Goal: Obtain resource: Obtain resource

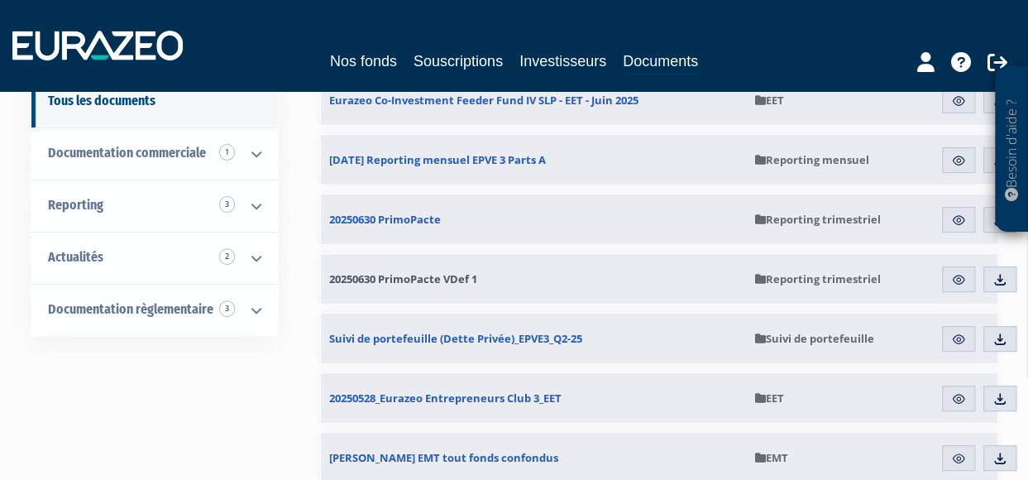
scroll to position [248, 0]
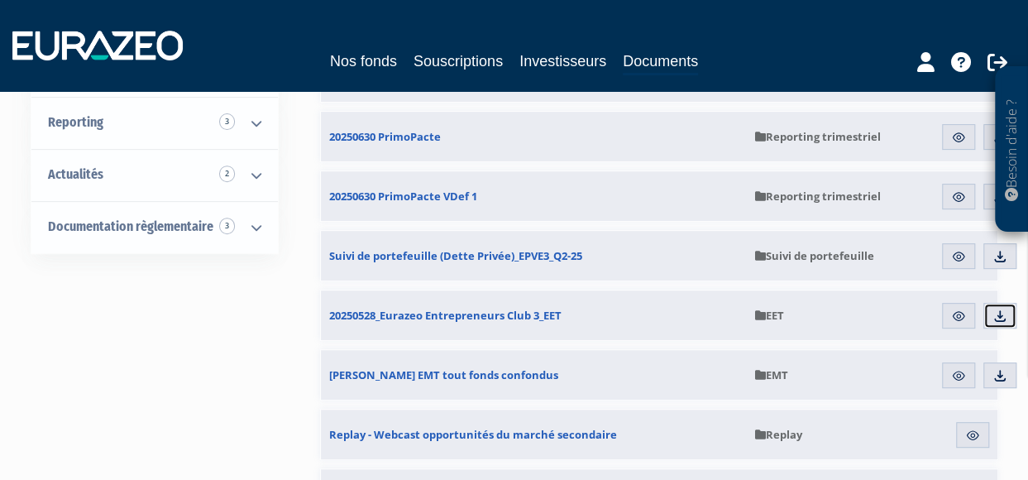
click at [996, 309] on img at bounding box center [999, 315] width 15 height 15
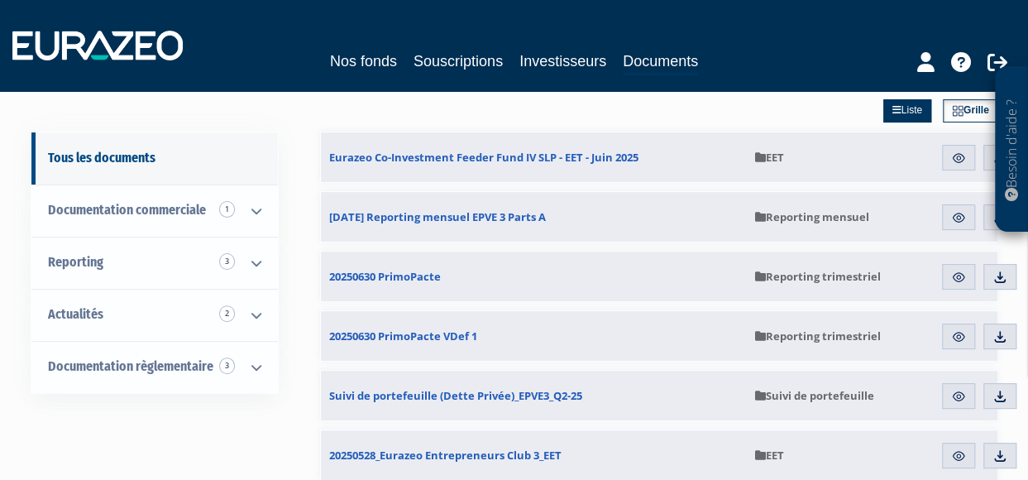
scroll to position [83, 0]
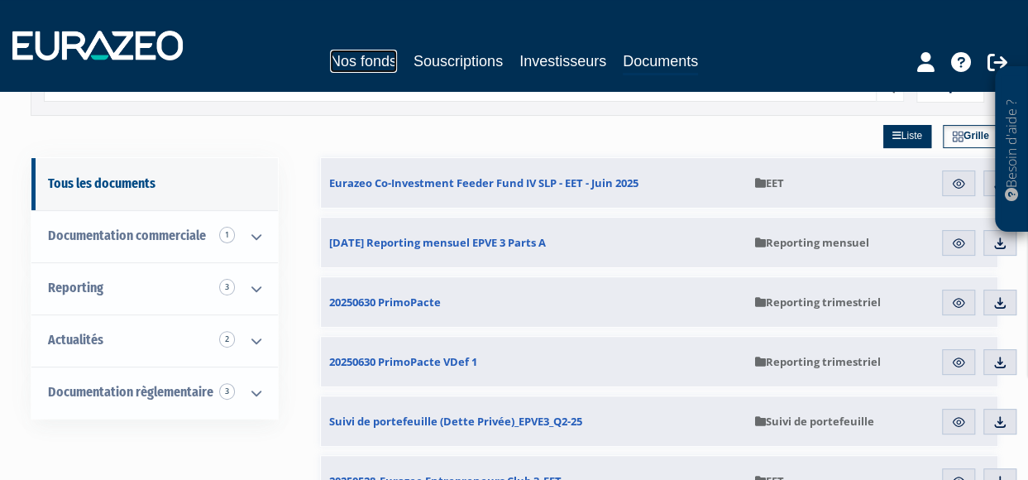
click at [378, 62] on link "Nos fonds" at bounding box center [363, 61] width 67 height 23
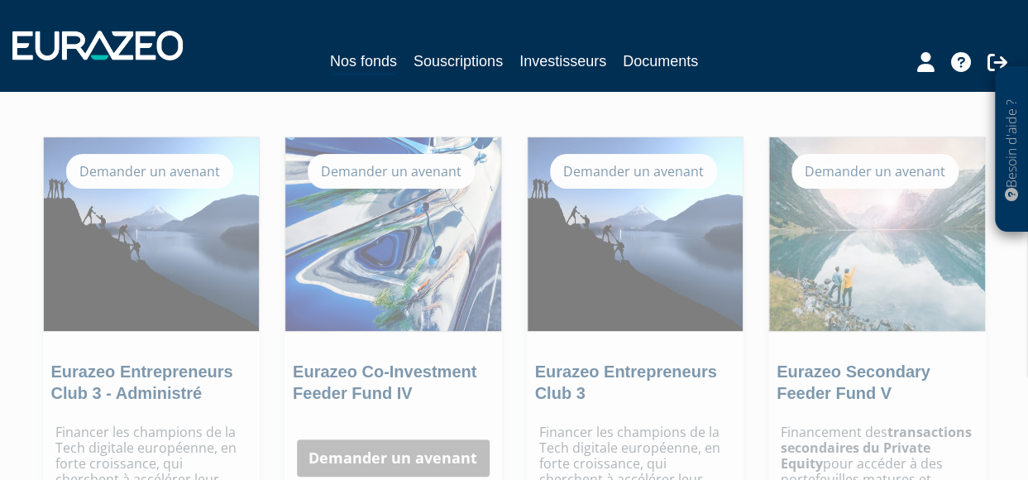
scroll to position [165, 0]
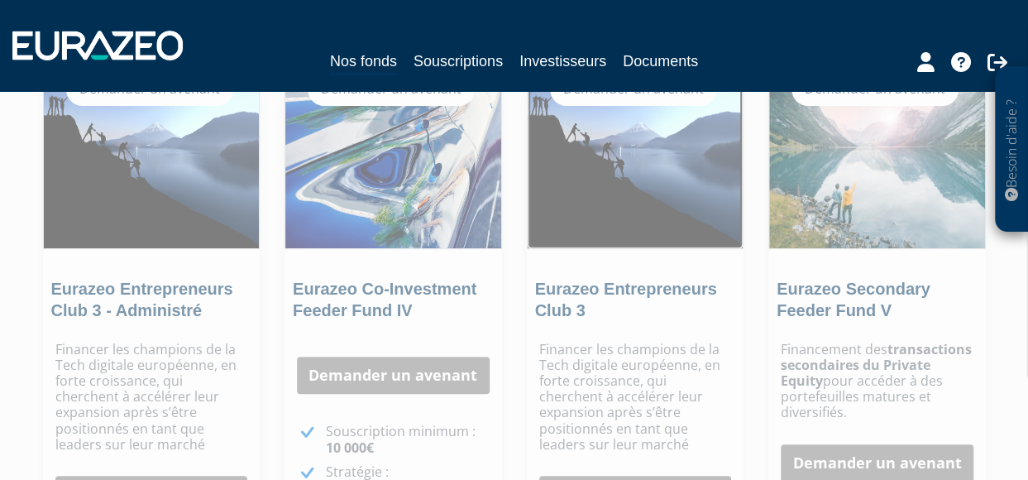
click at [619, 221] on img at bounding box center [636, 152] width 216 height 194
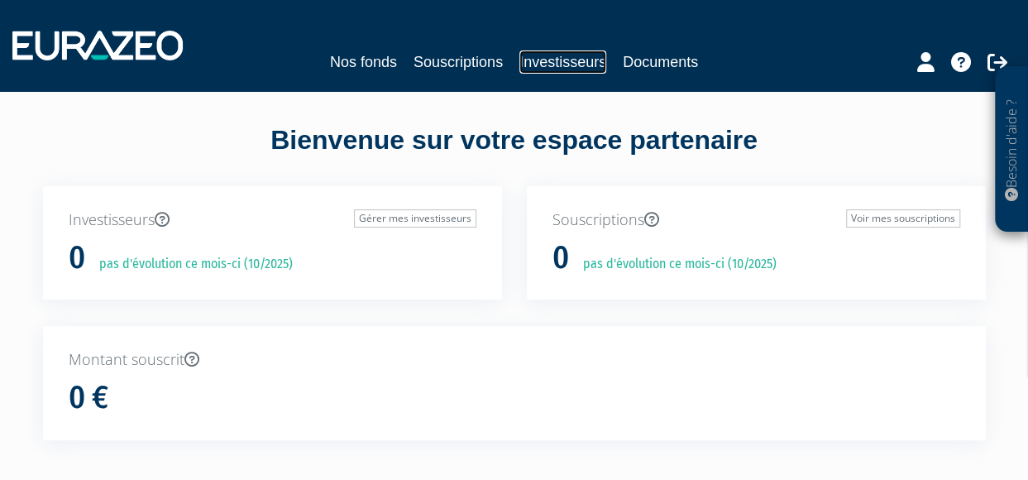
click at [557, 60] on link "Investisseurs" at bounding box center [562, 61] width 87 height 23
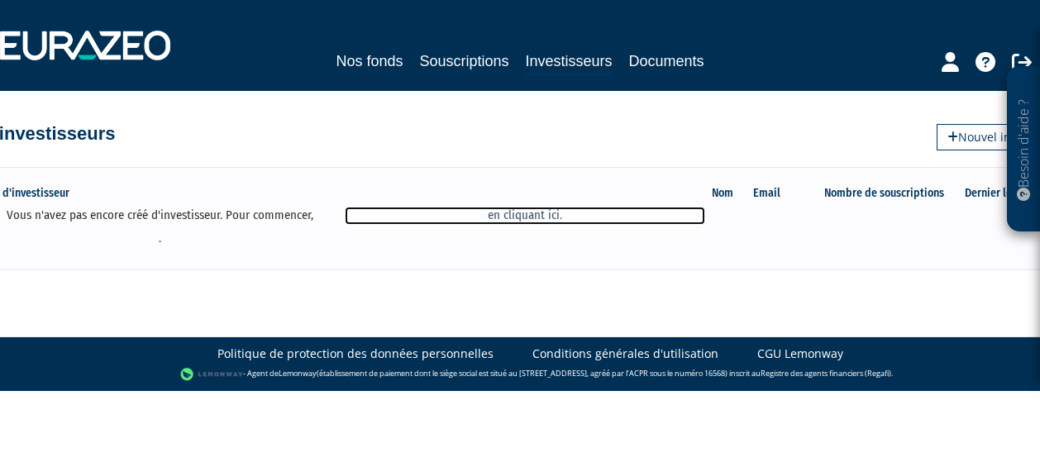
click at [534, 211] on link "en cliquant ici." at bounding box center [525, 215] width 360 height 17
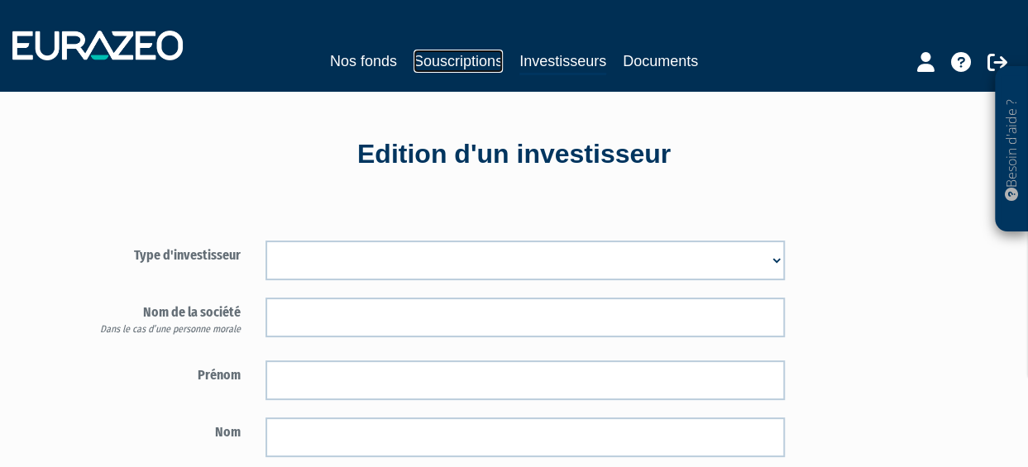
click at [460, 57] on link "Souscriptions" at bounding box center [457, 61] width 89 height 23
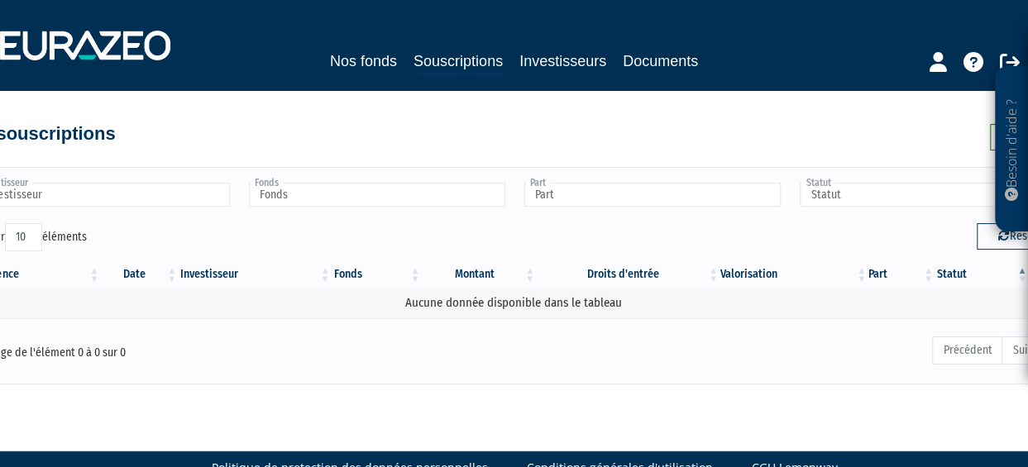
scroll to position [35, 0]
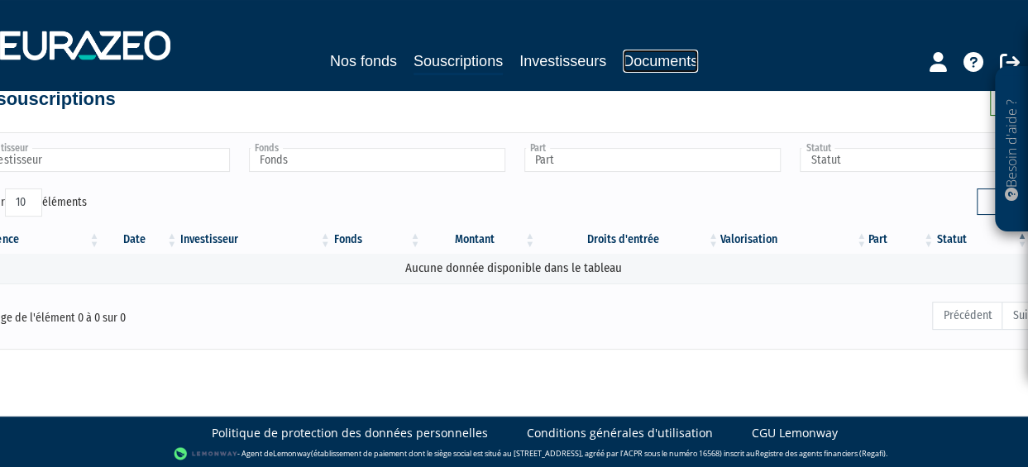
click at [633, 61] on link "Documents" at bounding box center [660, 61] width 75 height 23
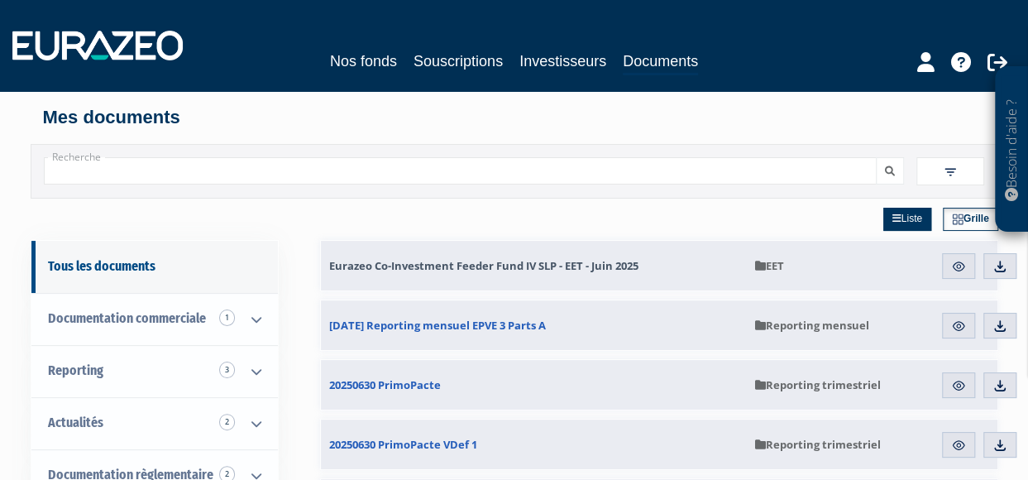
scroll to position [83, 0]
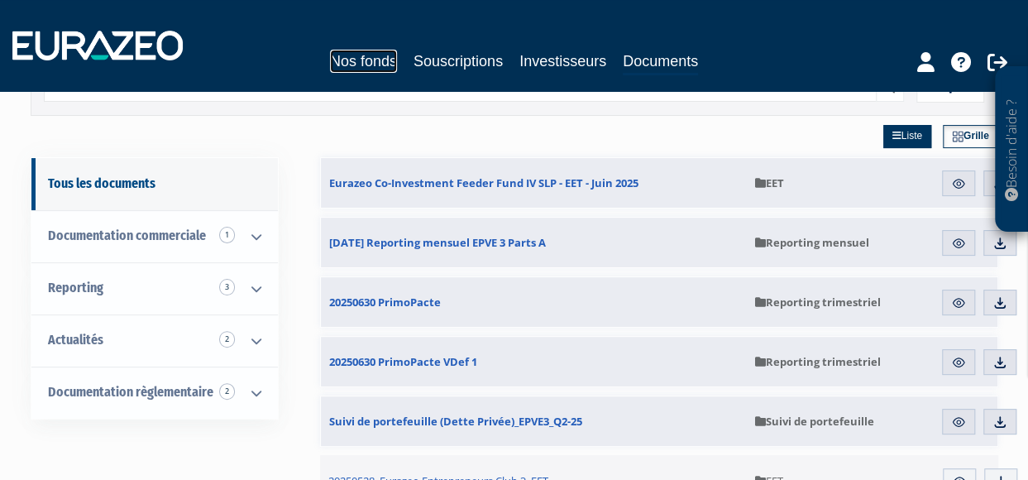
click at [364, 62] on link "Nos fonds" at bounding box center [363, 61] width 67 height 23
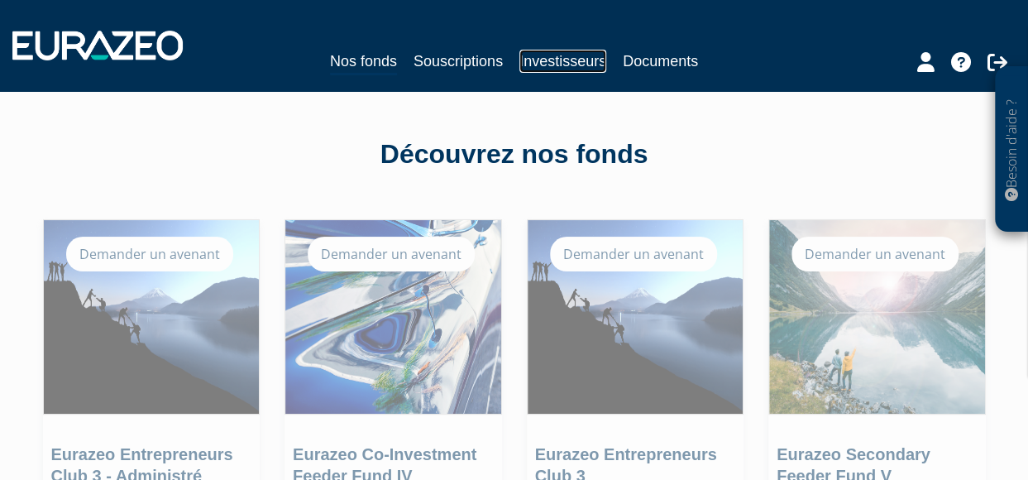
click at [568, 62] on link "Investisseurs" at bounding box center [562, 61] width 87 height 23
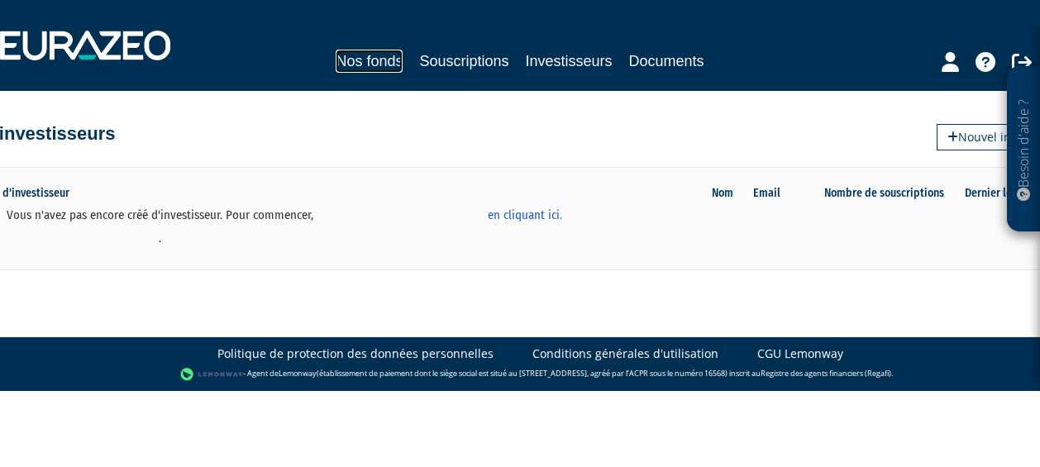
click at [361, 56] on link "Nos fonds" at bounding box center [369, 61] width 67 height 23
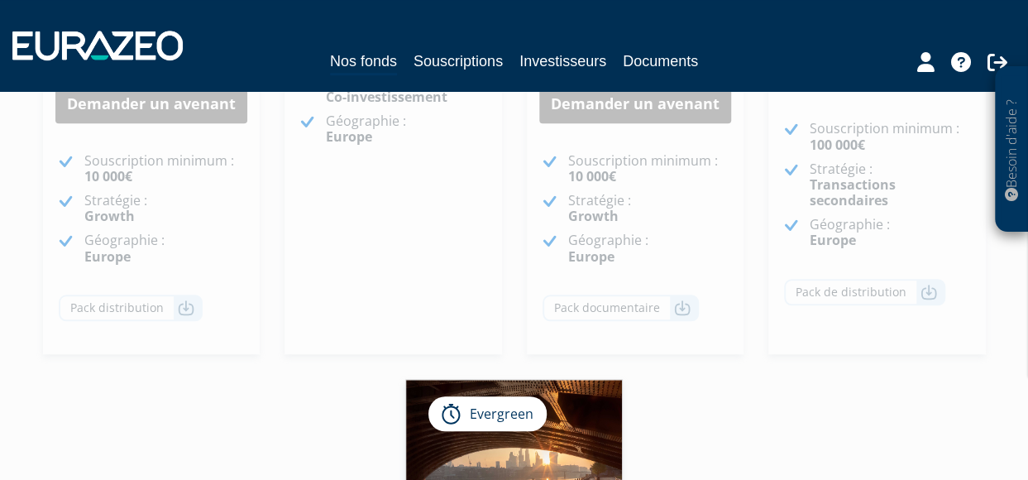
scroll to position [579, 0]
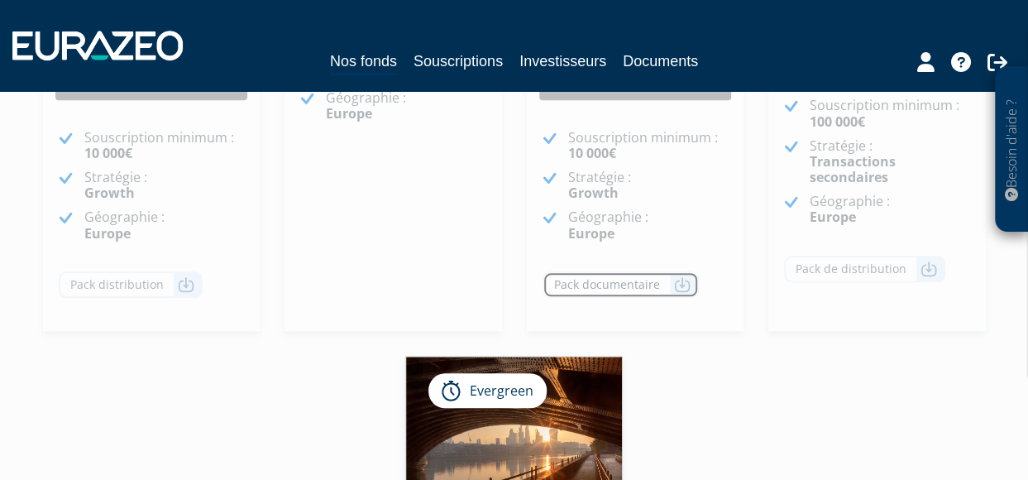
click at [681, 287] on icon at bounding box center [682, 284] width 17 height 17
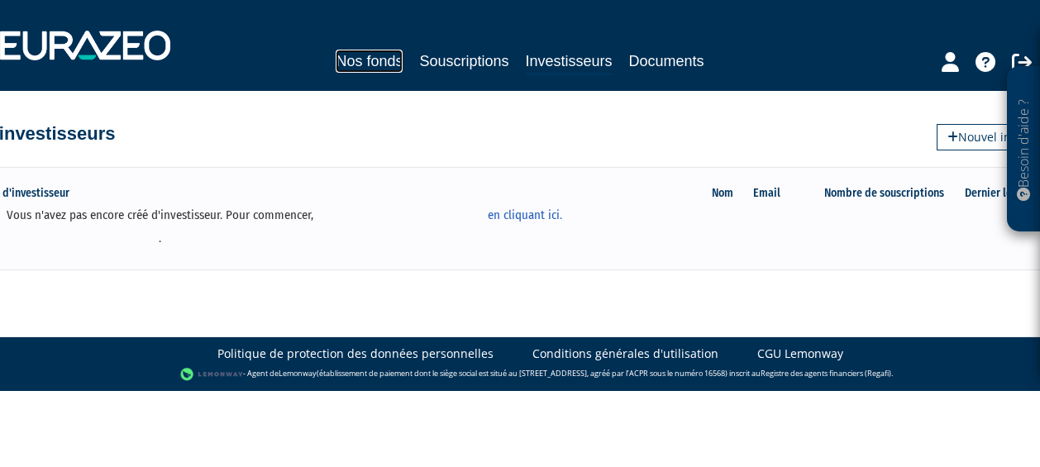
click at [387, 59] on link "Nos fonds" at bounding box center [369, 61] width 67 height 23
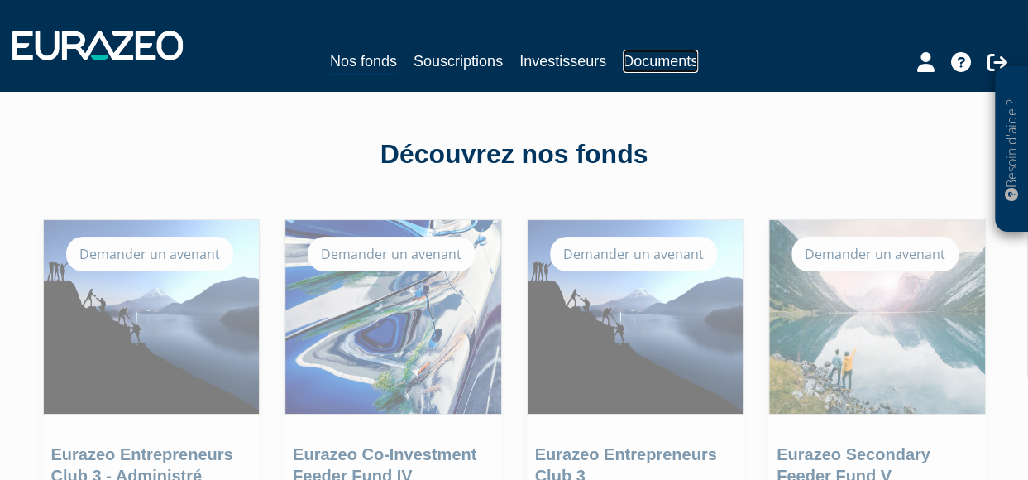
click at [662, 57] on link "Documents" at bounding box center [660, 61] width 75 height 23
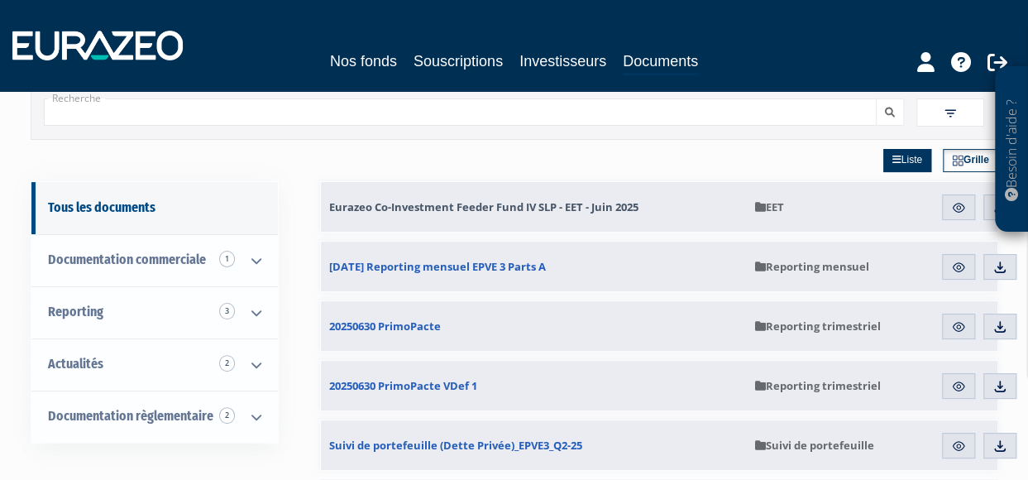
scroll to position [83, 0]
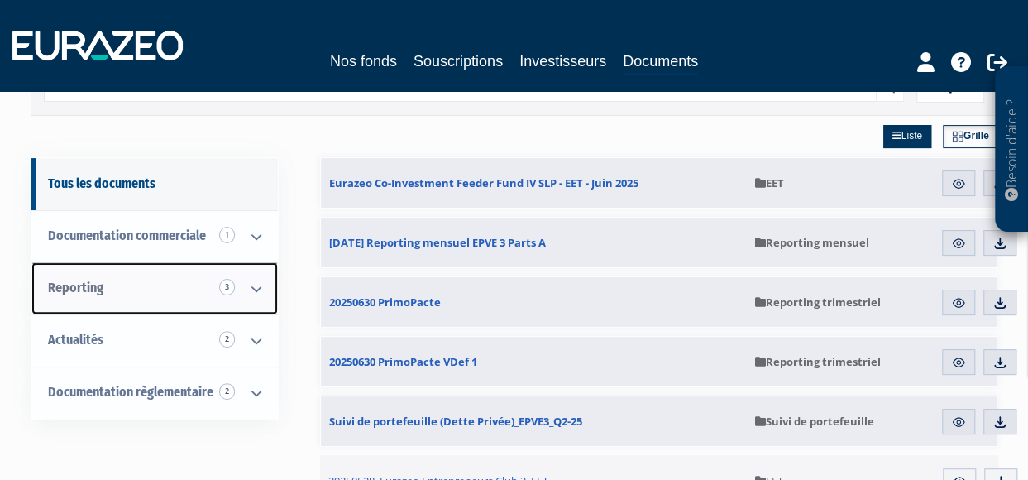
click at [257, 285] on icon at bounding box center [256, 288] width 43 height 51
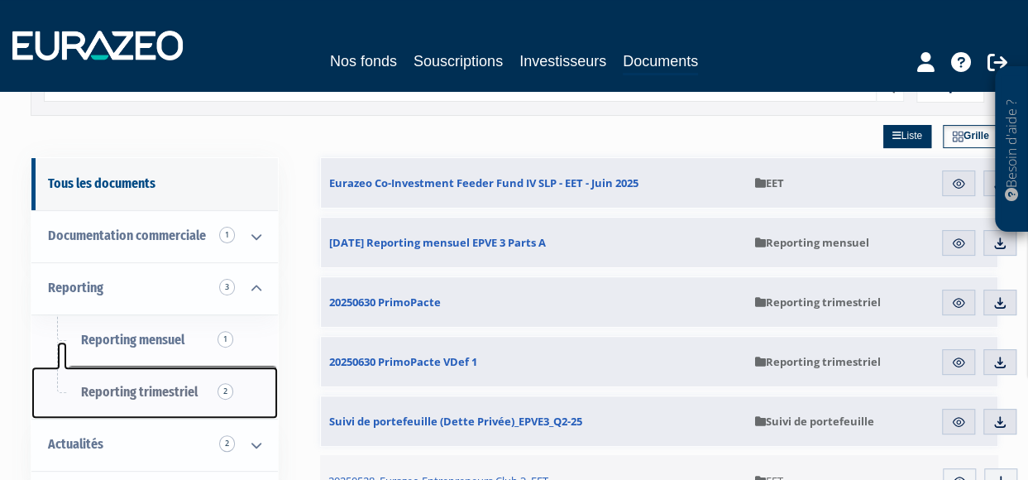
click at [179, 390] on span "Reporting trimestriel 2" at bounding box center [139, 392] width 117 height 16
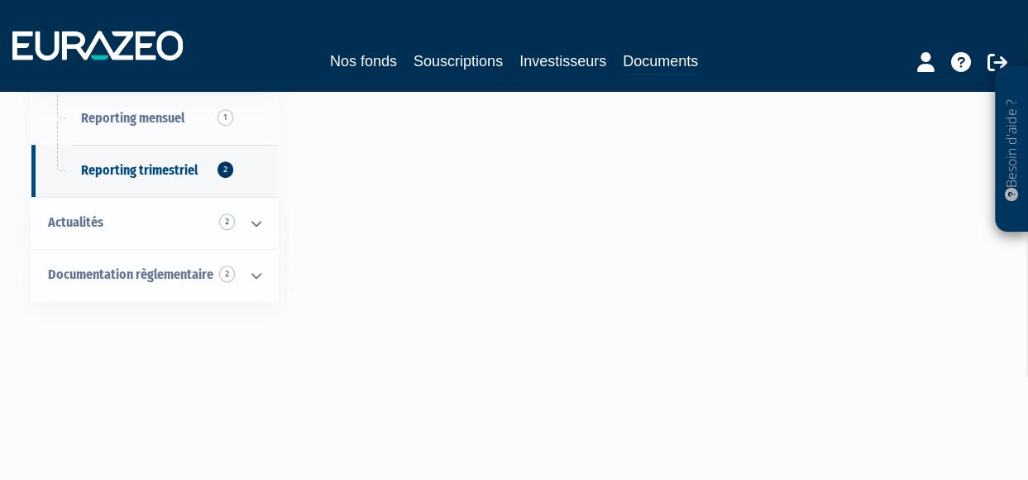
scroll to position [331, 0]
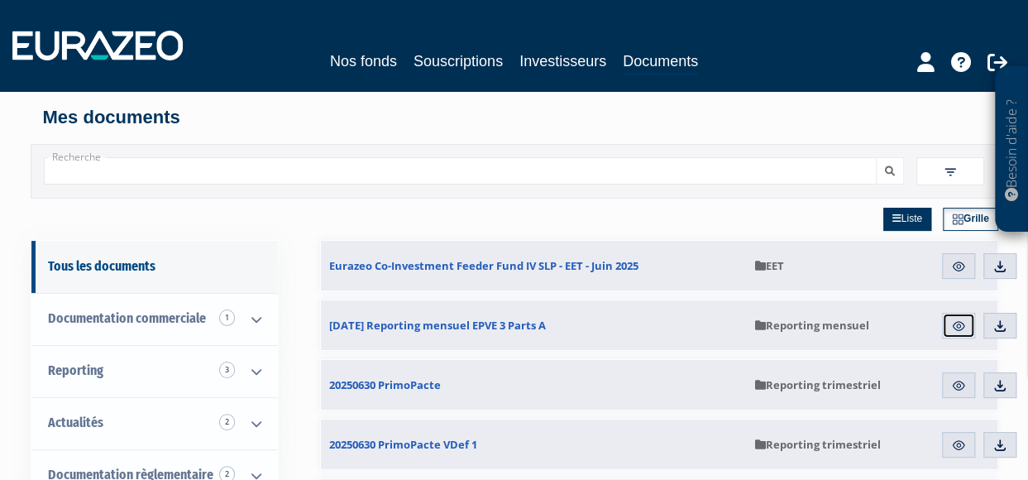
click at [956, 321] on img at bounding box center [958, 325] width 15 height 15
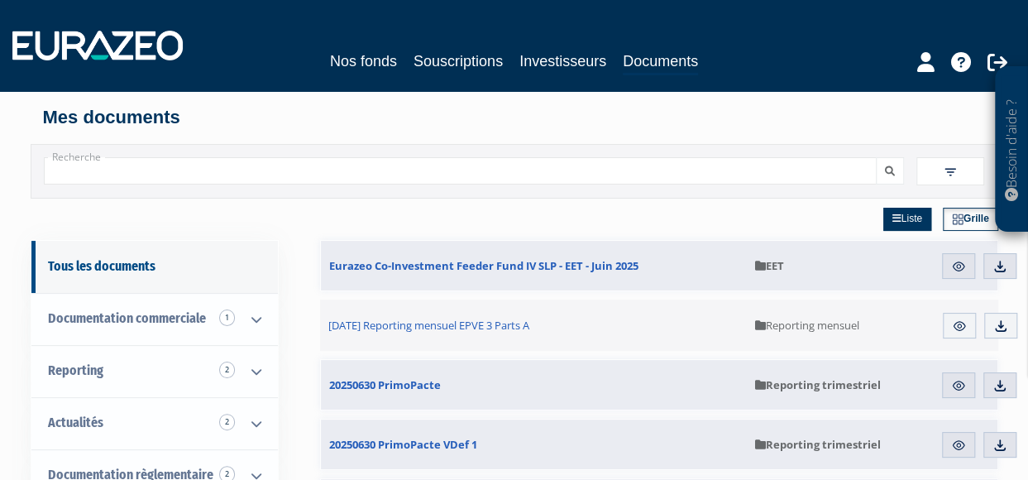
click at [954, 170] on img at bounding box center [950, 172] width 15 height 15
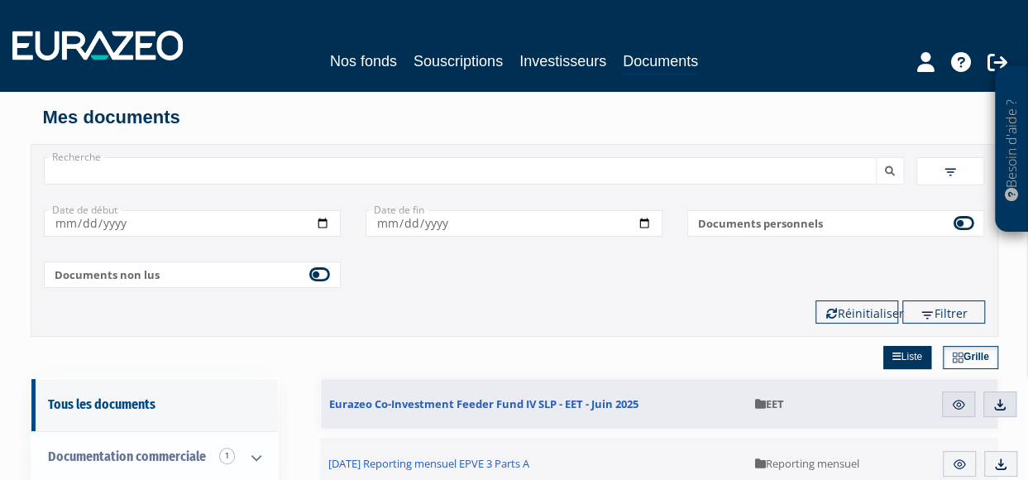
click at [954, 170] on img at bounding box center [950, 172] width 15 height 15
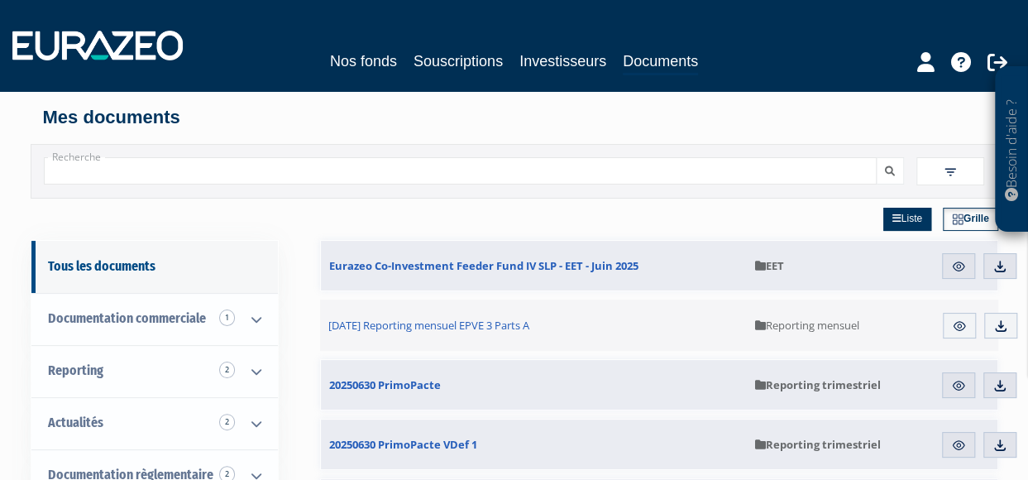
click at [98, 164] on input "Recherche" at bounding box center [461, 170] width 834 height 27
click at [69, 173] on input "Recherche" at bounding box center [461, 170] width 834 height 27
type input "eurazeo entrepreneurs club 2"
click at [891, 170] on icon "submit" at bounding box center [890, 171] width 10 height 10
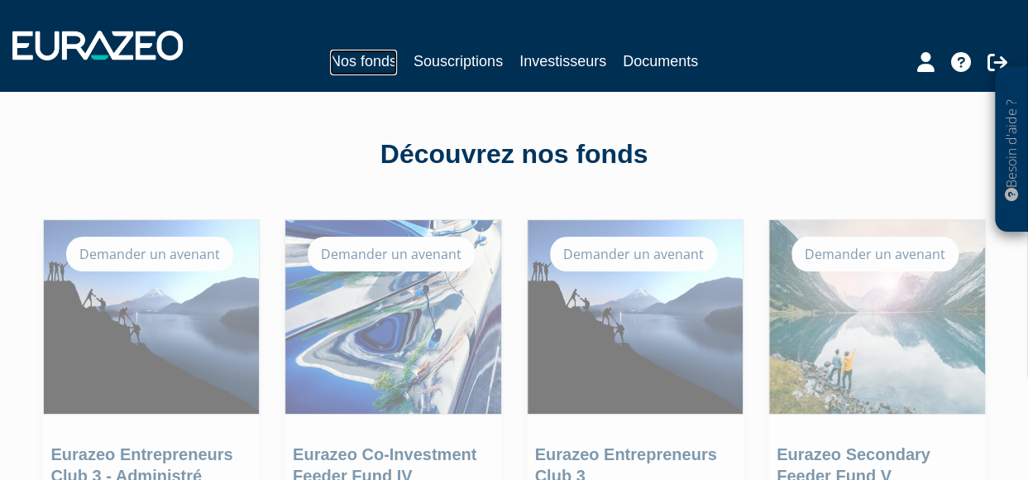
click at [359, 59] on link "Nos fonds" at bounding box center [363, 63] width 67 height 26
click at [552, 55] on link "Investisseurs" at bounding box center [562, 61] width 87 height 23
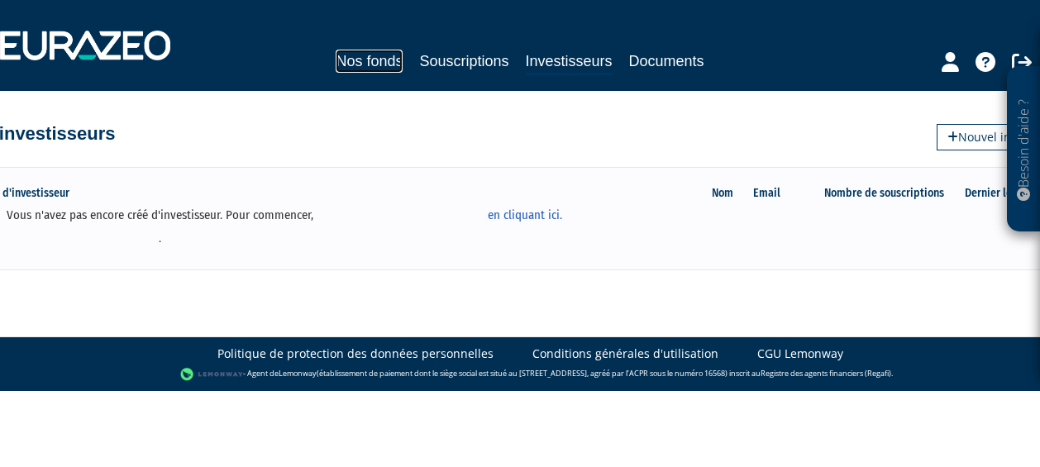
click at [368, 58] on link "Nos fonds" at bounding box center [369, 61] width 67 height 23
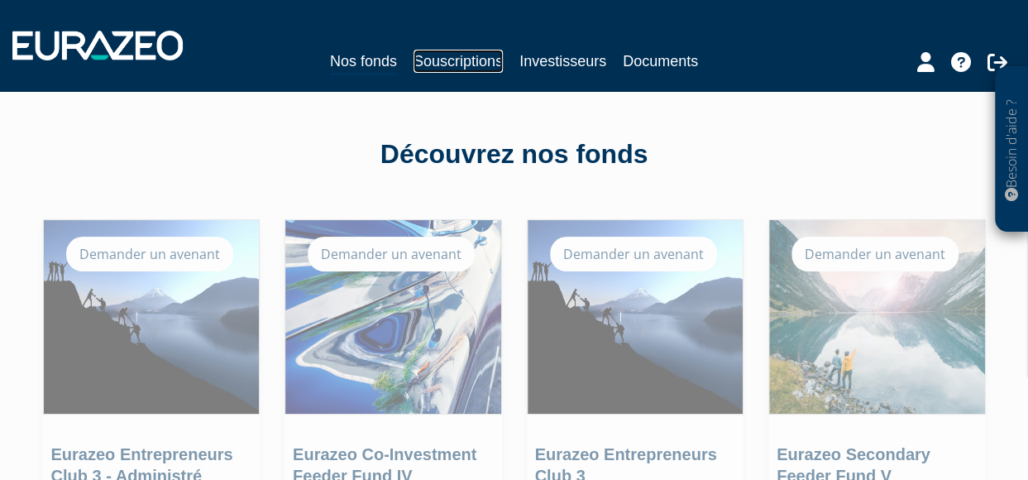
click at [472, 56] on link "Souscriptions" at bounding box center [457, 61] width 89 height 23
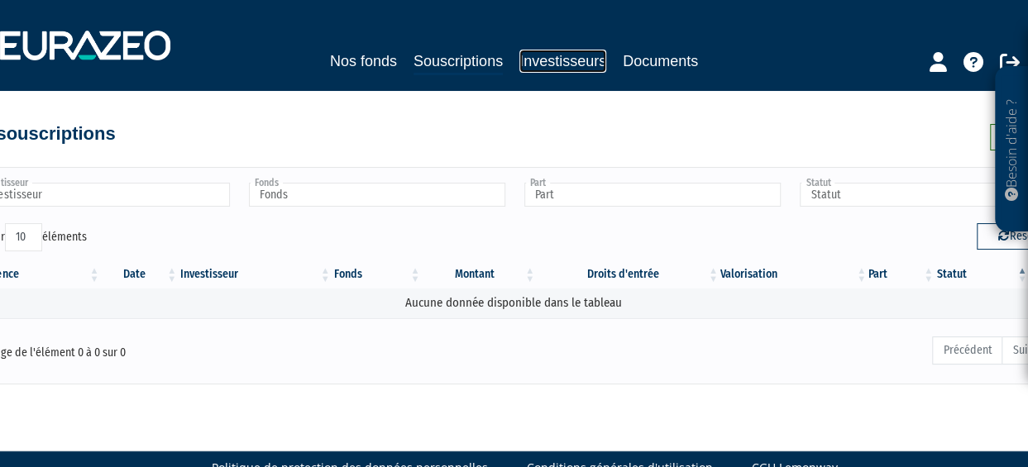
click at [558, 57] on link "Investisseurs" at bounding box center [562, 61] width 87 height 23
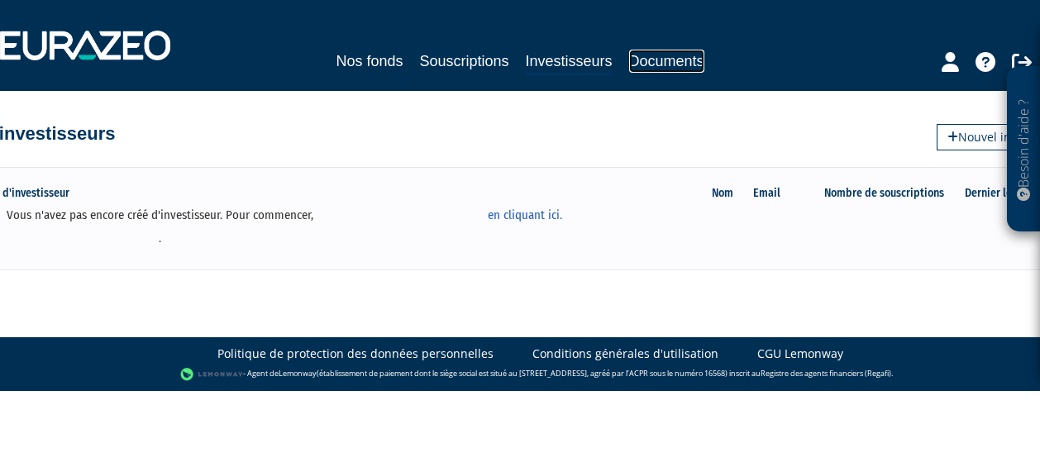
click at [654, 63] on link "Documents" at bounding box center [666, 61] width 75 height 23
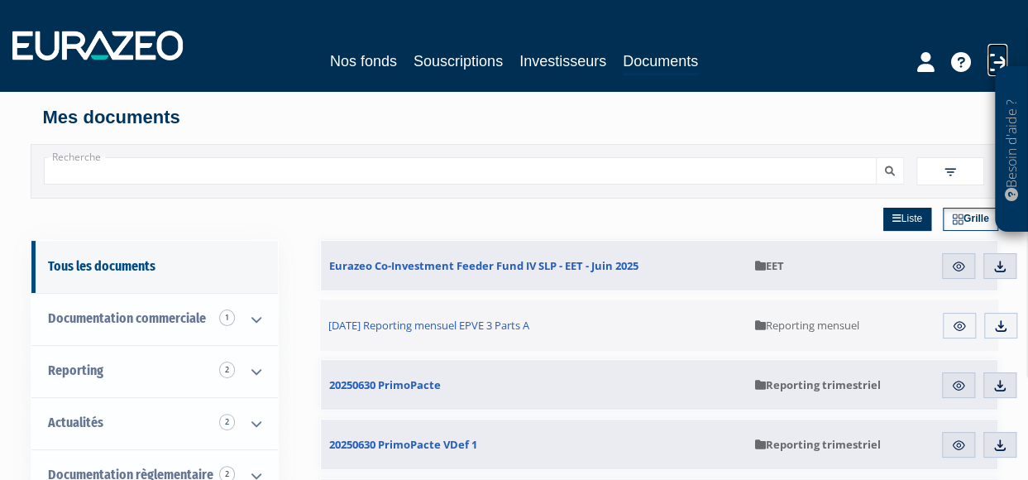
click at [989, 62] on icon at bounding box center [997, 62] width 20 height 20
